Goal: Task Accomplishment & Management: Use online tool/utility

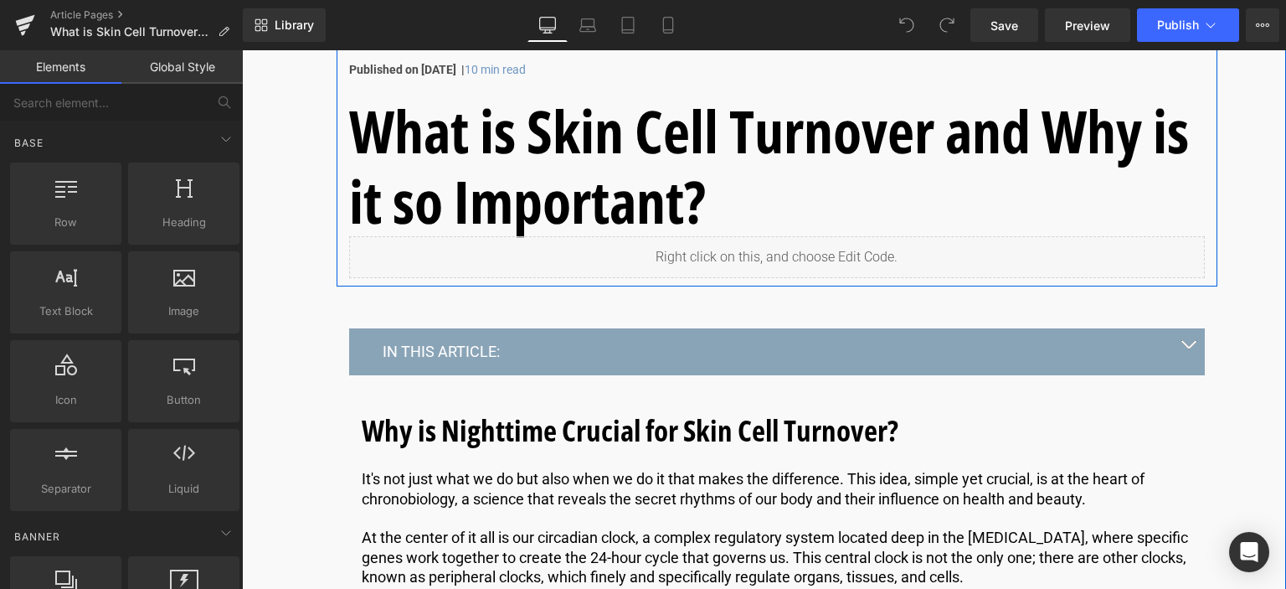
click at [799, 240] on div "Liquid" at bounding box center [777, 257] width 856 height 42
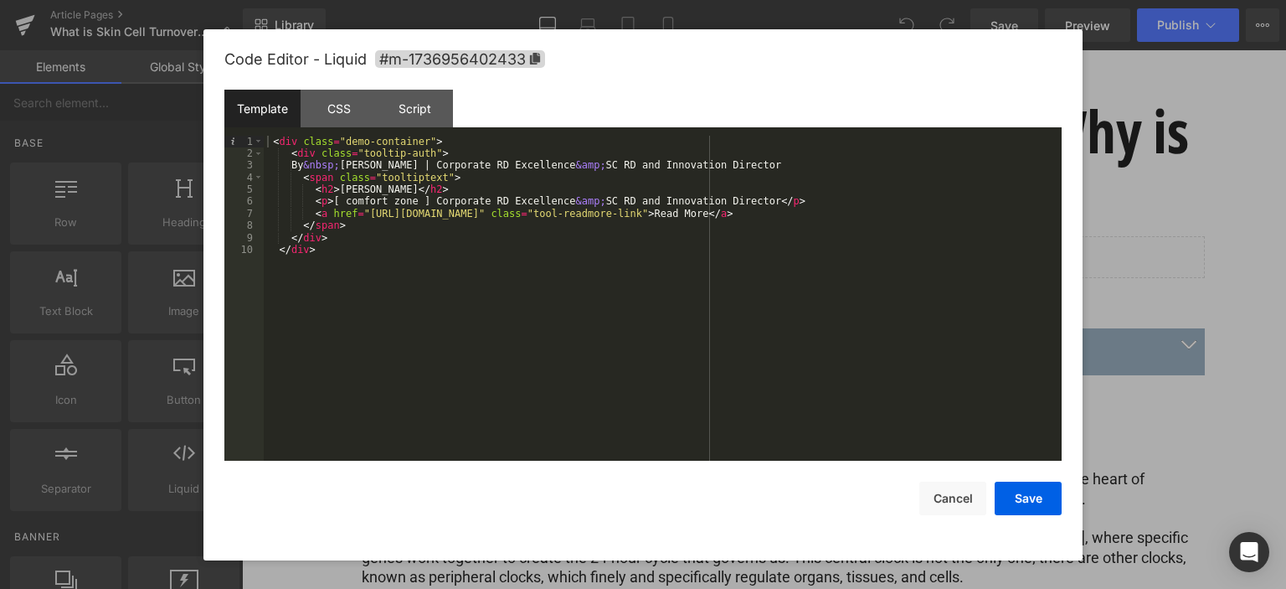
click at [393, 244] on div "< div class = "demo-container" > < div class = "tooltip-auth" > By &nbsp; Eve M…" at bounding box center [663, 311] width 798 height 350
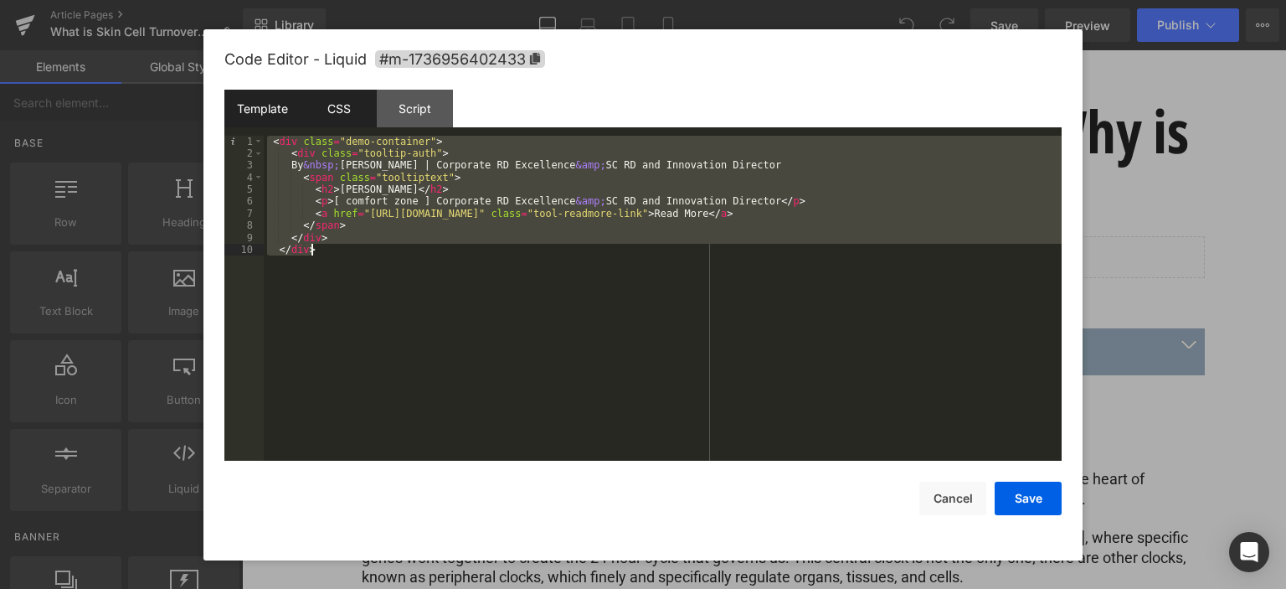
click at [365, 104] on div "CSS" at bounding box center [339, 109] width 76 height 38
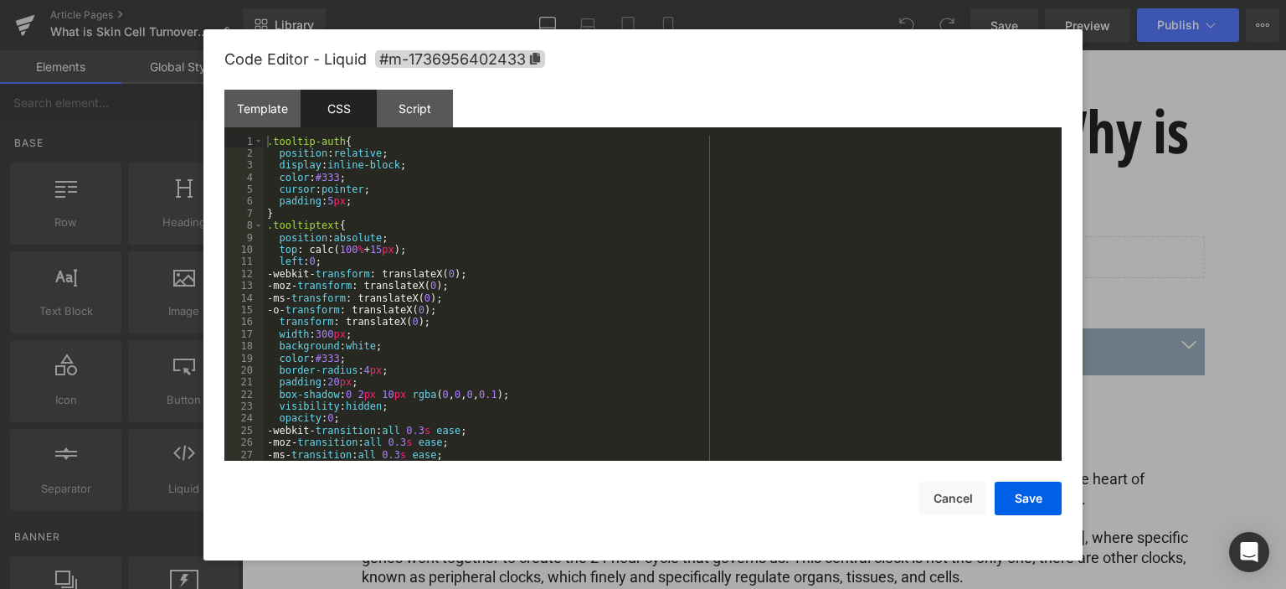
click at [517, 297] on div ".tooltip-auth { position : relative ; display : inline-block ; color : #333 ; c…" at bounding box center [659, 311] width 791 height 350
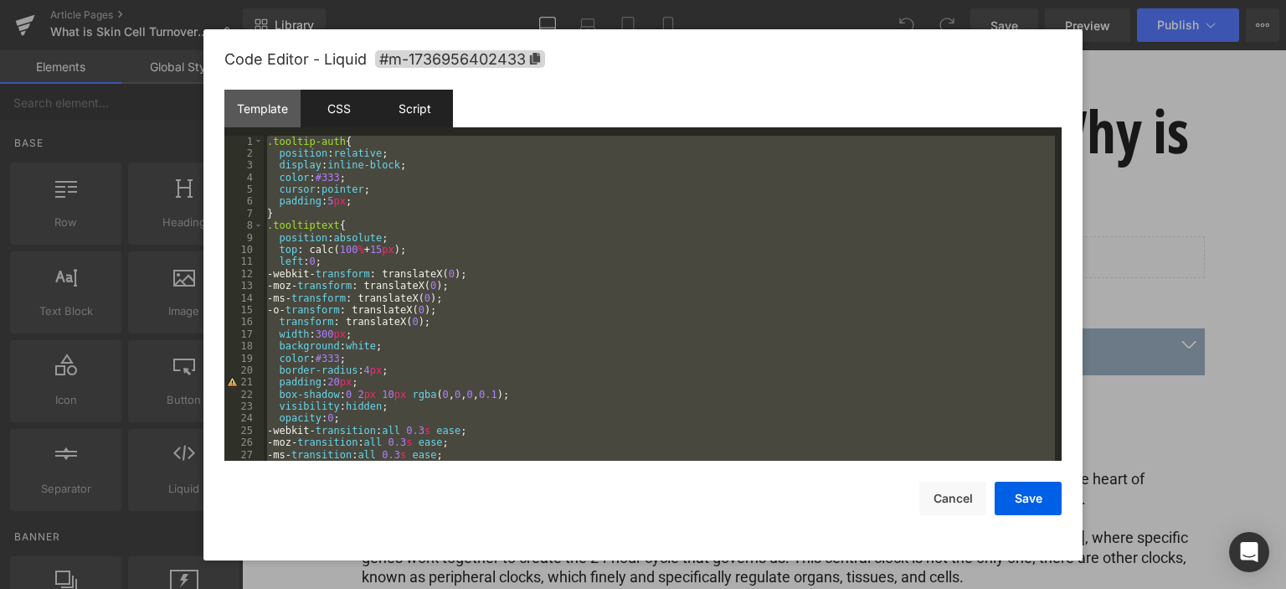
click at [406, 108] on div "Script" at bounding box center [415, 109] width 76 height 38
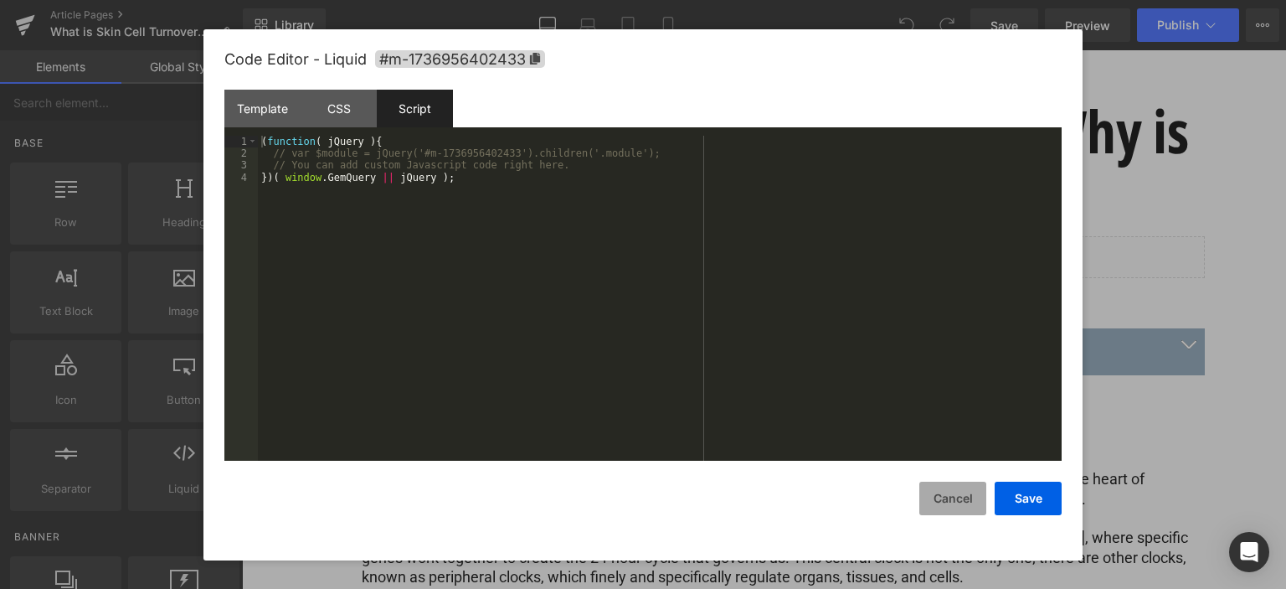
drag, startPoint x: 671, startPoint y: 446, endPoint x: 928, endPoint y: 498, distance: 262.2
click at [938, 498] on button "Cancel" at bounding box center [952, 497] width 67 height 33
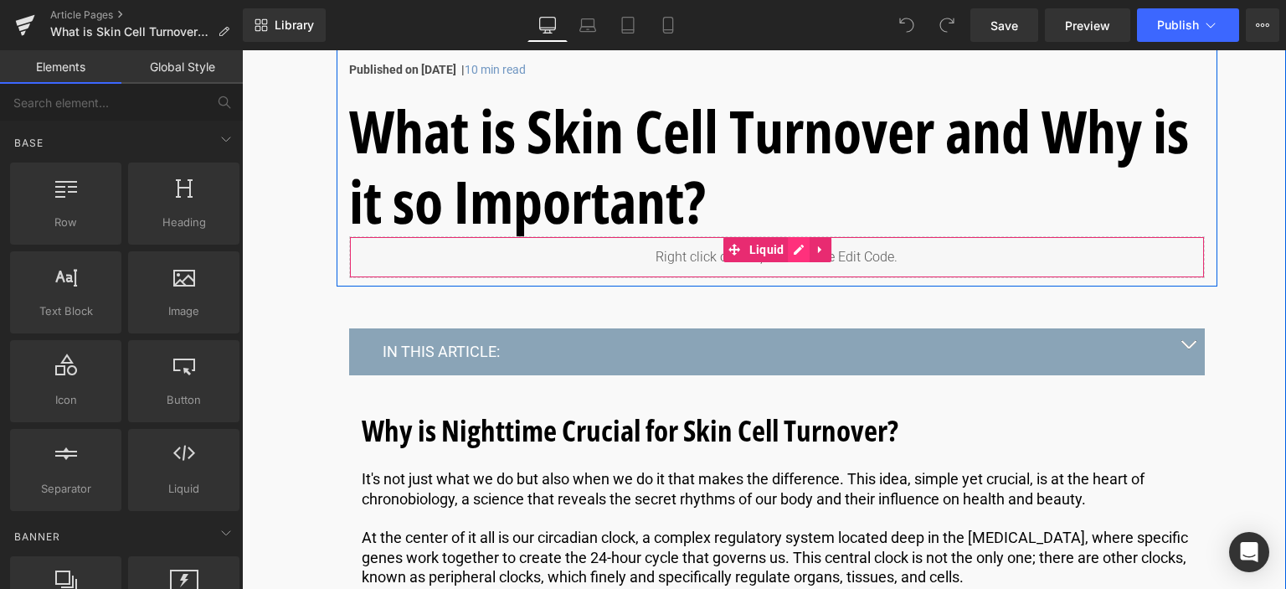
click at [800, 249] on div "Liquid" at bounding box center [777, 257] width 856 height 42
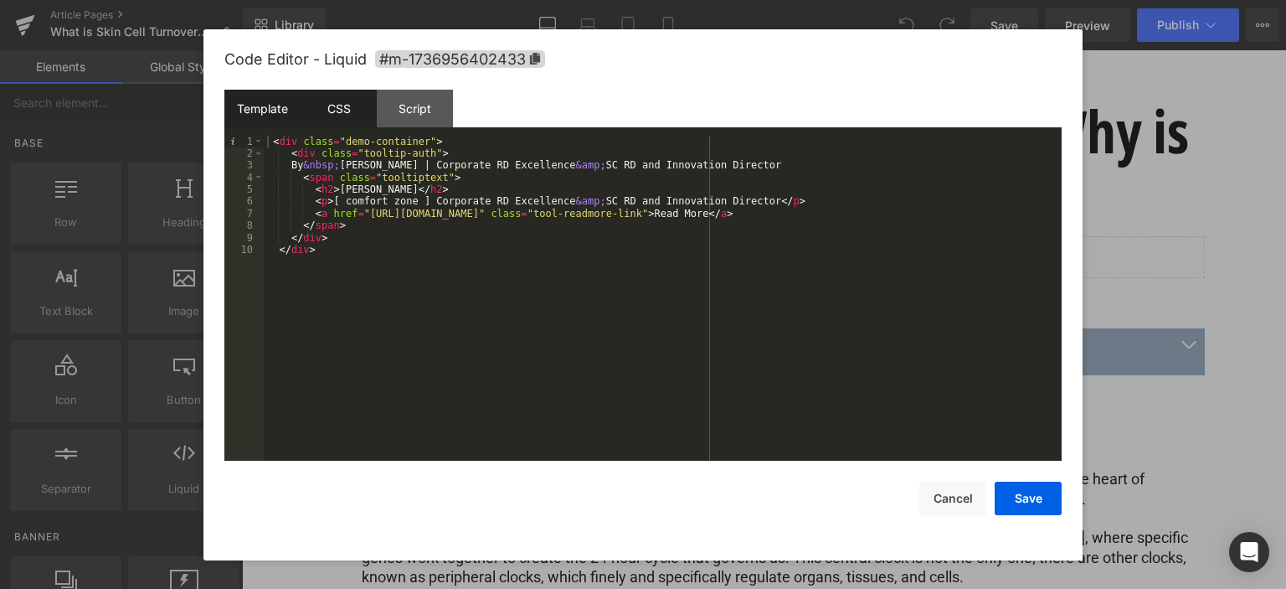
click at [348, 111] on div "CSS" at bounding box center [339, 109] width 76 height 38
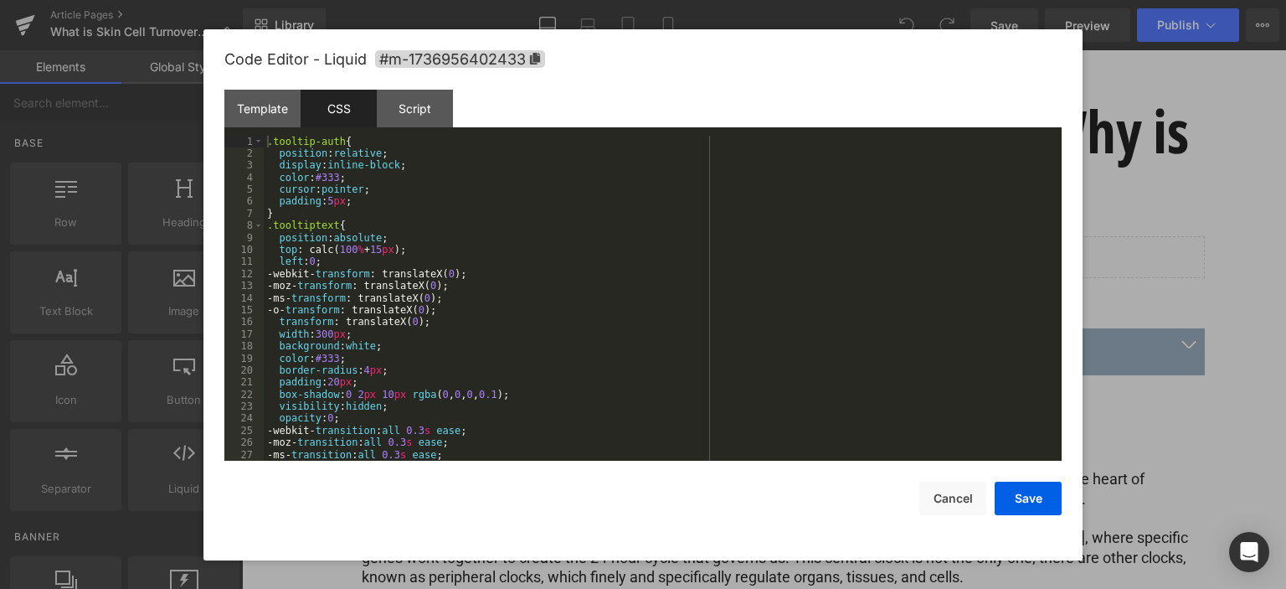
click at [465, 327] on div ".tooltip-auth { position : relative ; display : inline-block ; color : #333 ; c…" at bounding box center [659, 311] width 791 height 350
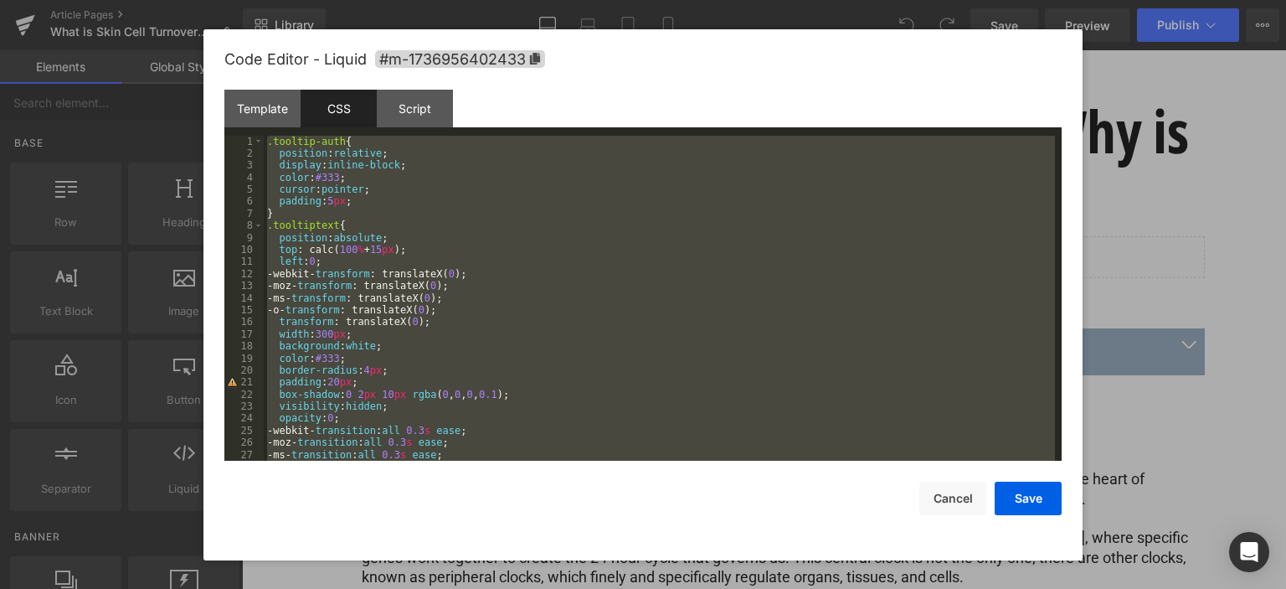
click at [465, 327] on div ".tooltip-auth { position : relative ; display : inline-block ; color : #333 ; c…" at bounding box center [659, 299] width 791 height 326
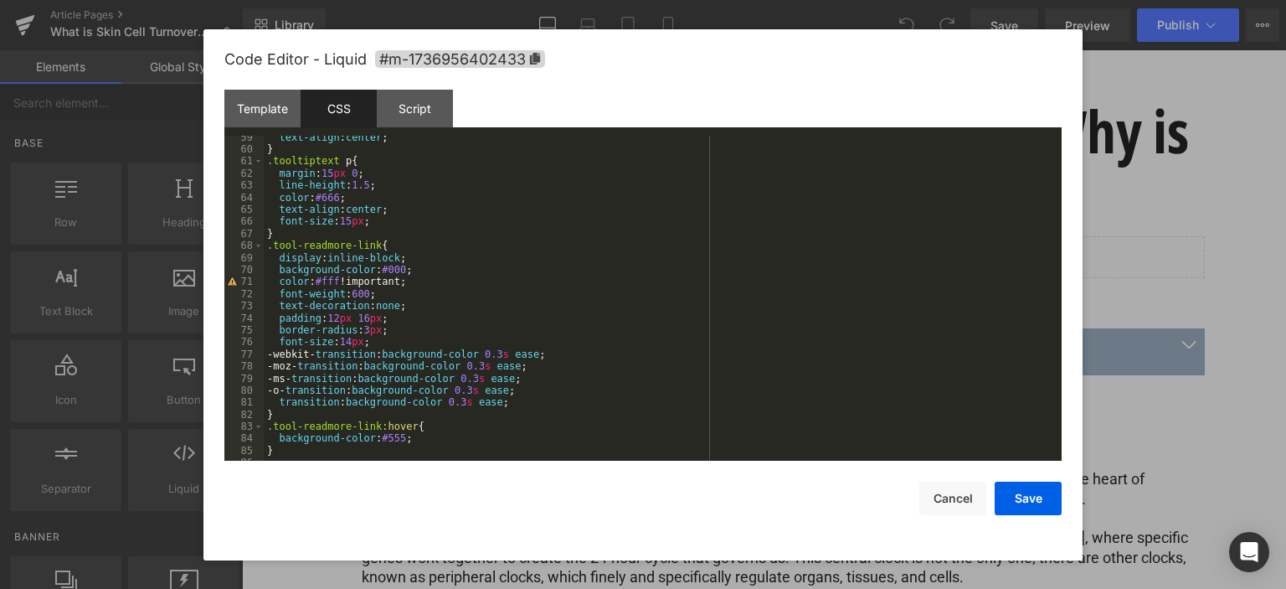
scroll to position [703, 0]
click at [938, 498] on button "Cancel" at bounding box center [952, 497] width 67 height 33
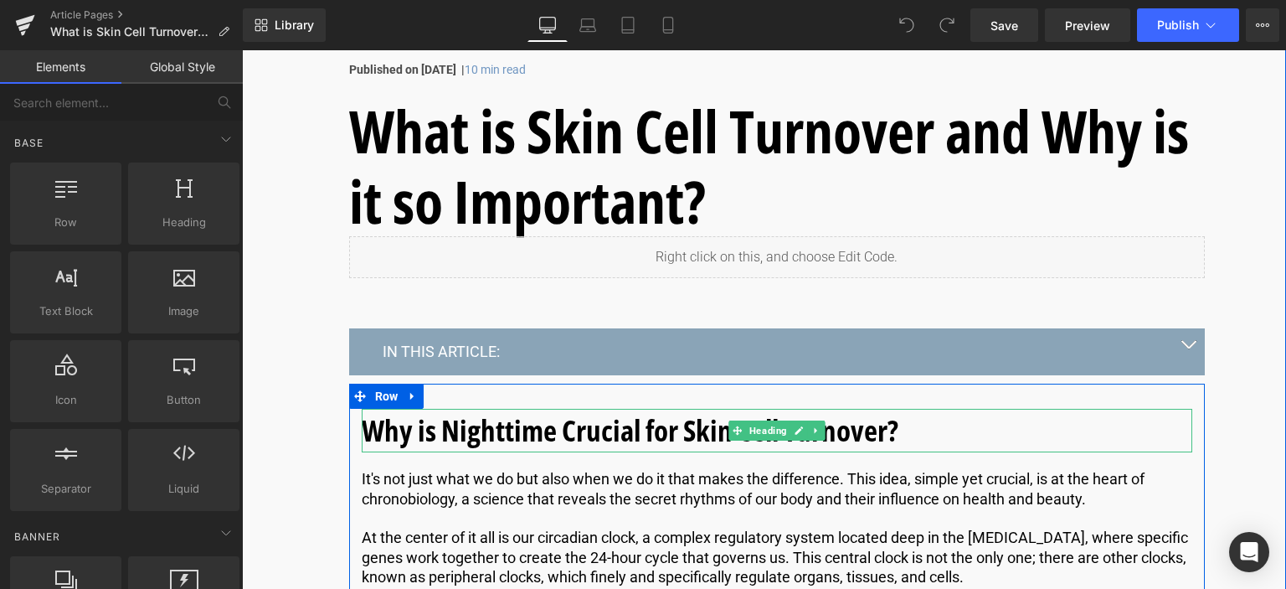
click at [405, 428] on b "Why is Nighttime Crucial for Skin Cell Turnover?" at bounding box center [630, 429] width 537 height 39
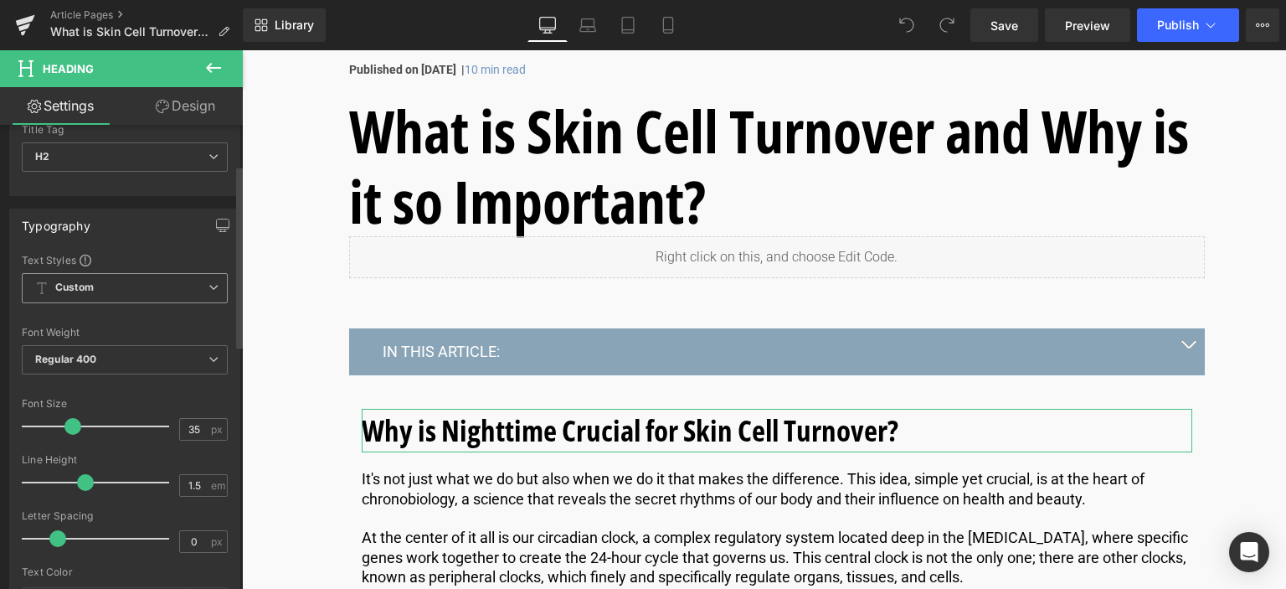
scroll to position [167, 0]
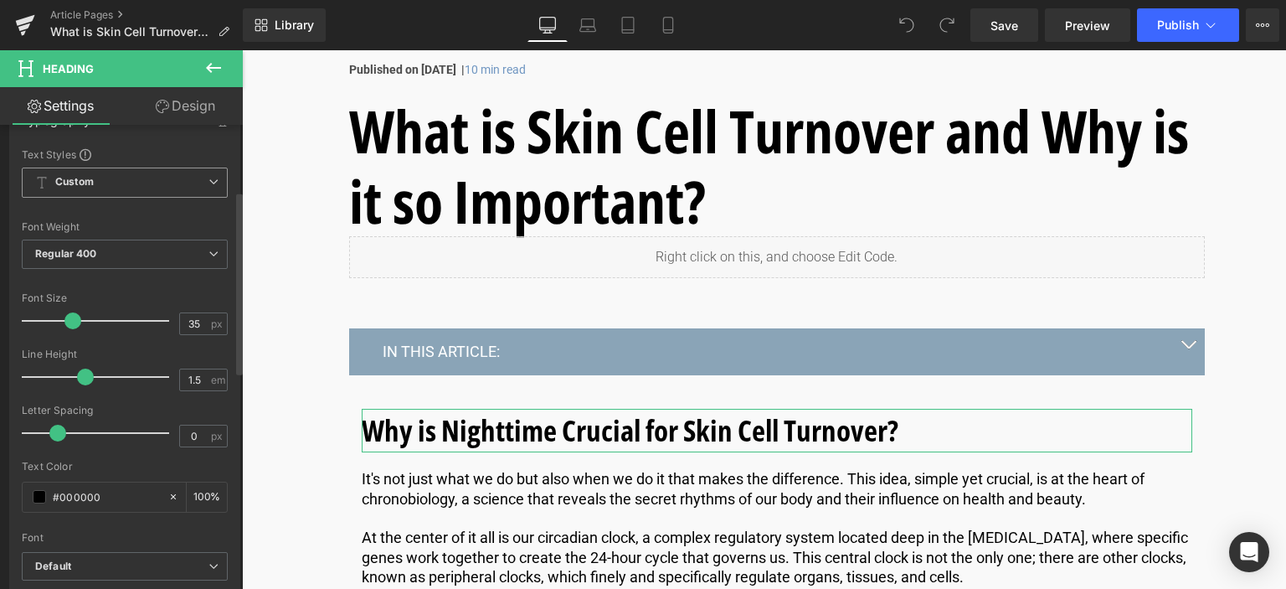
click at [111, 174] on span "Custom Setup Global Style" at bounding box center [125, 182] width 206 height 30
click at [123, 147] on div "Text Styles" at bounding box center [125, 153] width 206 height 13
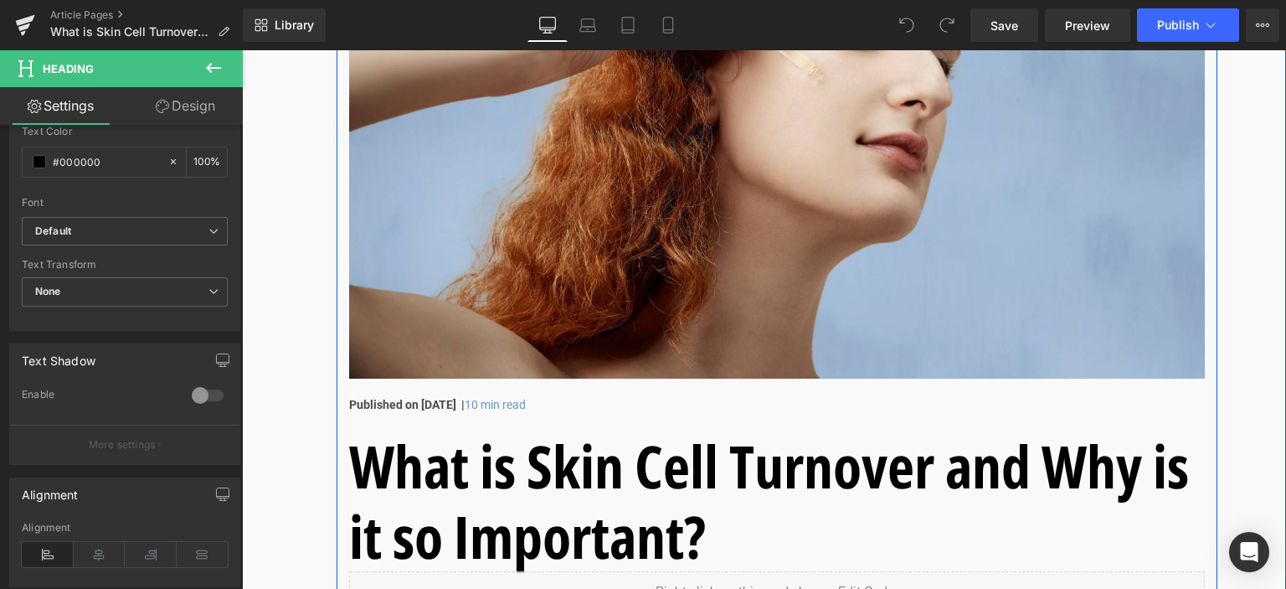
scroll to position [670, 0]
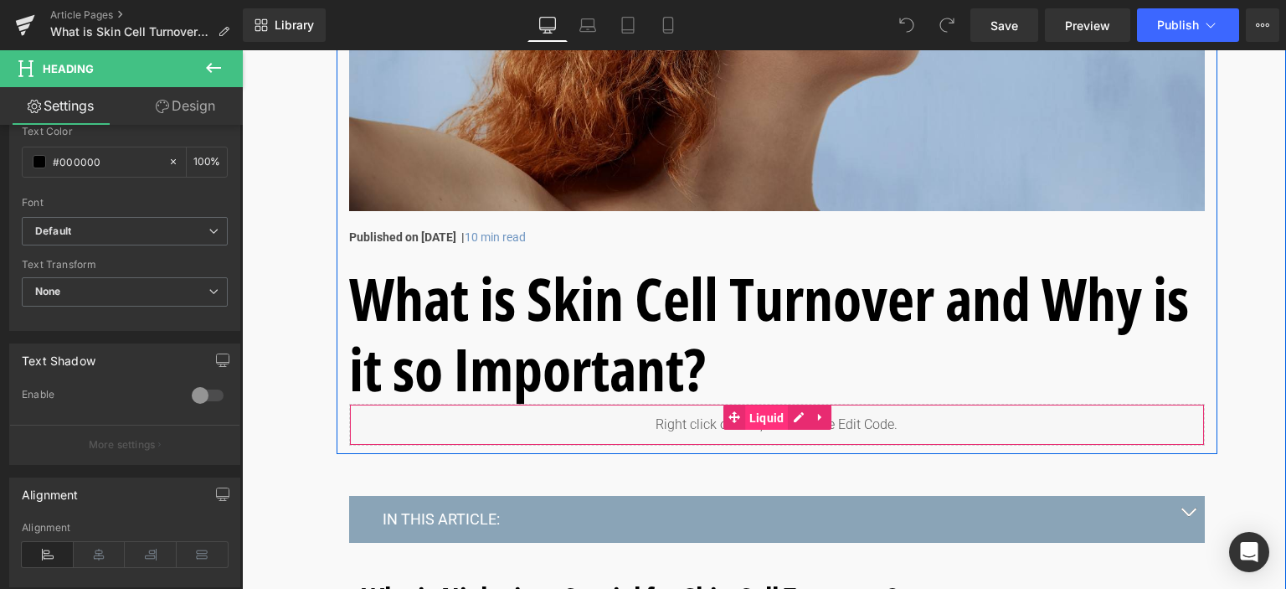
click at [753, 428] on span "Liquid" at bounding box center [767, 417] width 44 height 25
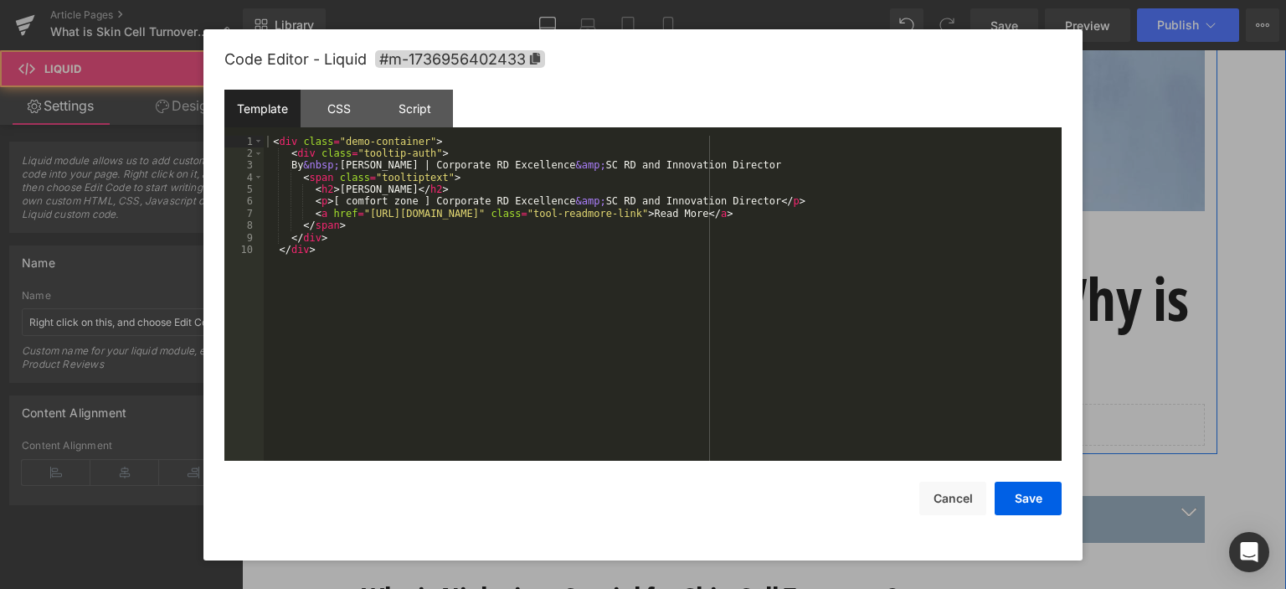
click at [803, 410] on div "Liquid" at bounding box center [777, 424] width 856 height 42
drag, startPoint x: 338, startPoint y: 187, endPoint x: 418, endPoint y: 192, distance: 79.7
click at [418, 192] on div "< div class = "demo-container" > < div class = "tooltip-auth" > By &nbsp; Eve M…" at bounding box center [663, 311] width 798 height 350
